Goal: Task Accomplishment & Management: Manage account settings

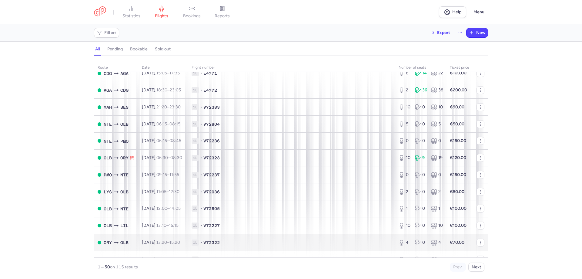
scroll to position [182, 0]
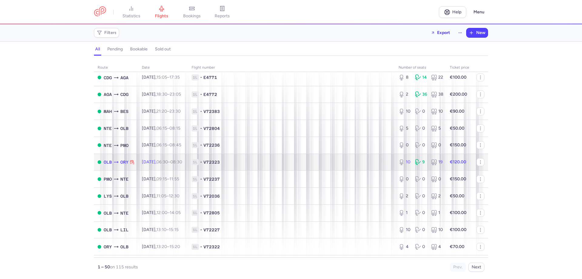
click at [173, 166] on td "[DATE] 06:30 – 08:30 +0" at bounding box center [163, 161] width 50 height 17
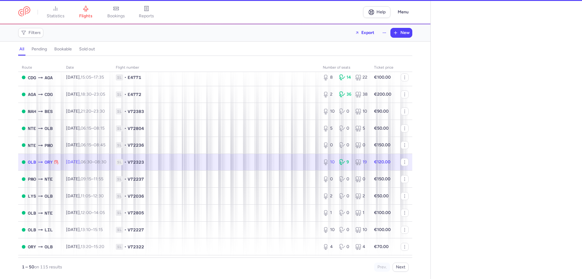
select select "days"
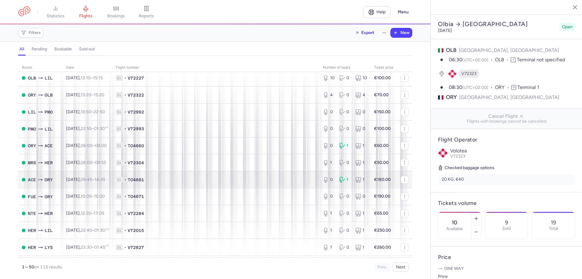
scroll to position [303, 0]
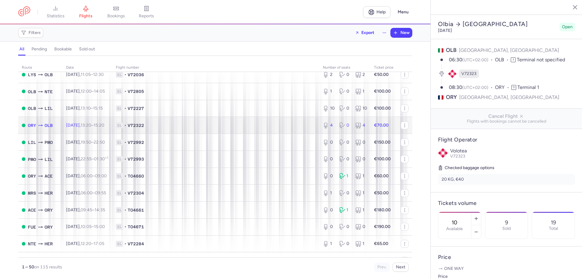
click at [64, 122] on td "[DATE] 13:20 – 15:20 +0" at bounding box center [87, 125] width 50 height 17
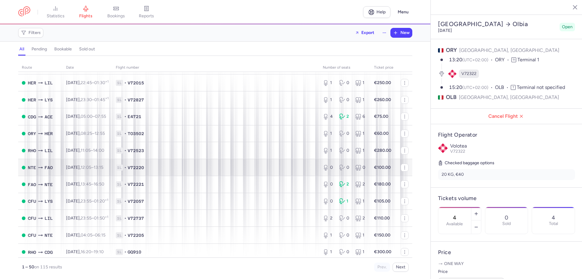
scroll to position [455, 0]
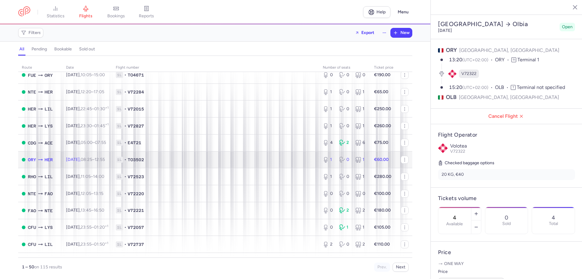
click at [161, 159] on span "1L • TO3502" at bounding box center [216, 159] width 200 height 6
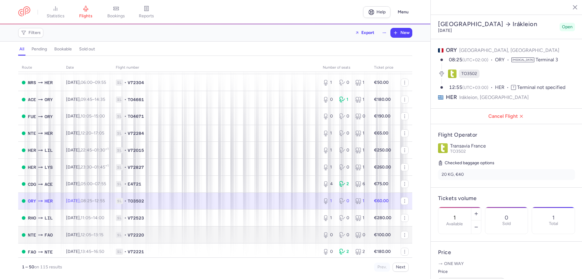
scroll to position [334, 0]
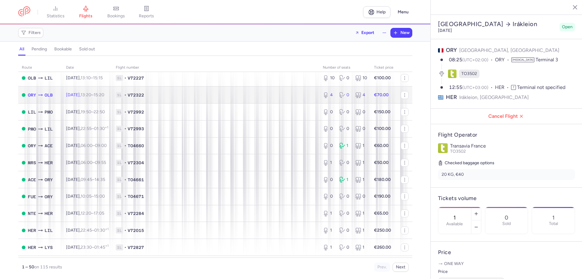
click at [92, 90] on td "[DATE] 13:20 – 15:20 +0" at bounding box center [87, 94] width 50 height 17
type input "4"
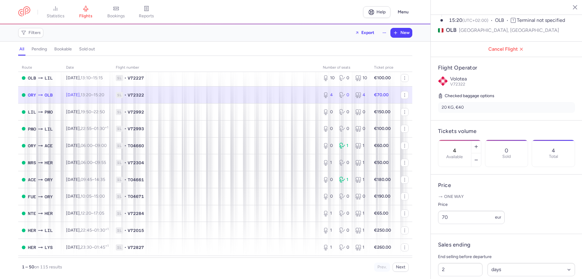
scroll to position [121, 0]
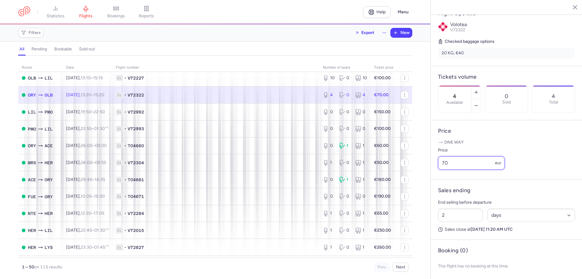
drag, startPoint x: 452, startPoint y: 176, endPoint x: 431, endPoint y: 174, distance: 21.9
click at [431, 174] on div "[GEOGRAPHIC_DATA] [DATE] Open ORY [GEOGRAPHIC_DATA], [GEOGRAPHIC_DATA] 13:20 (U…" at bounding box center [507, 139] width 152 height 279
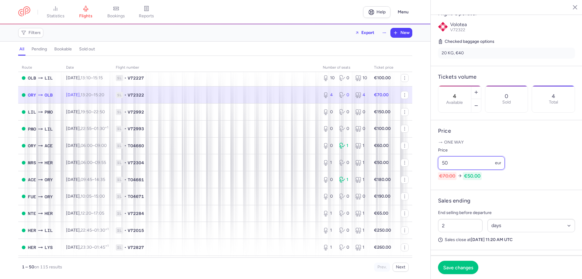
type input "50"
click at [459, 242] on section "End selling before departure 2 Select an option hours days Sales close at [DATE…" at bounding box center [506, 225] width 137 height 33
click at [458, 260] on footer "Save changes" at bounding box center [507, 266] width 152 height 23
click at [457, 263] on button "Save changes" at bounding box center [458, 266] width 40 height 13
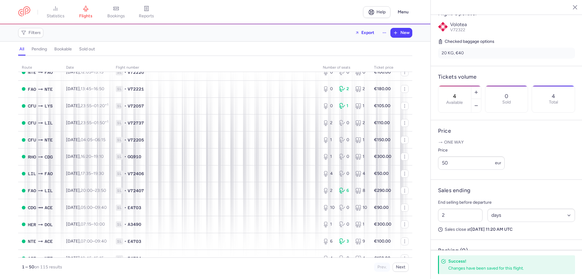
scroll to position [670, 0]
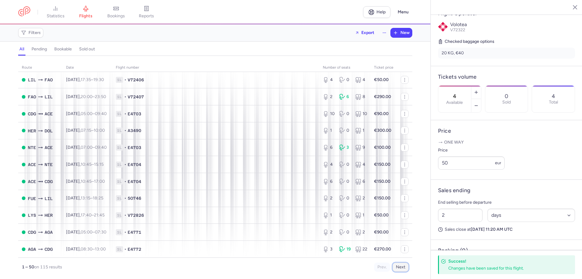
click at [405, 268] on button "Next" at bounding box center [401, 266] width 16 height 9
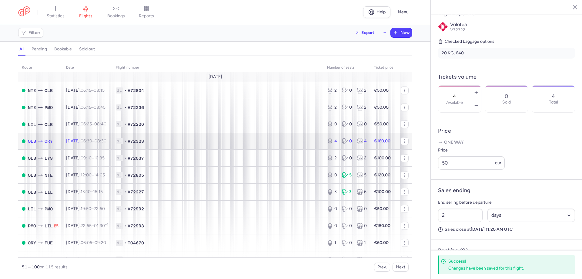
click at [92, 139] on time "06:30" at bounding box center [87, 140] width 12 height 5
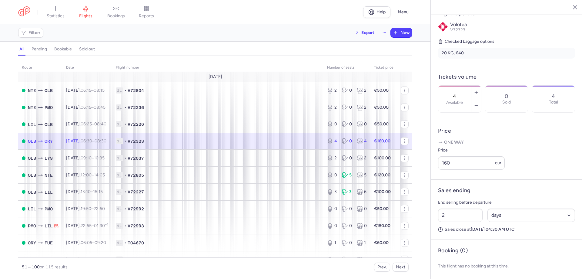
click at [386, 139] on strong "€160.00" at bounding box center [382, 140] width 16 height 5
drag, startPoint x: 475, startPoint y: 181, endPoint x: 427, endPoint y: 181, distance: 47.6
click at [427, 181] on div "statistics flights bookings reports Help Menu Filters Export New all pending bo…" at bounding box center [291, 139] width 582 height 279
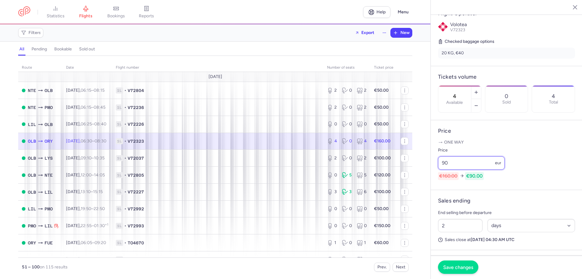
type input "90"
click at [457, 267] on span "Save changes" at bounding box center [458, 266] width 30 height 5
